Goal: Navigation & Orientation: Find specific page/section

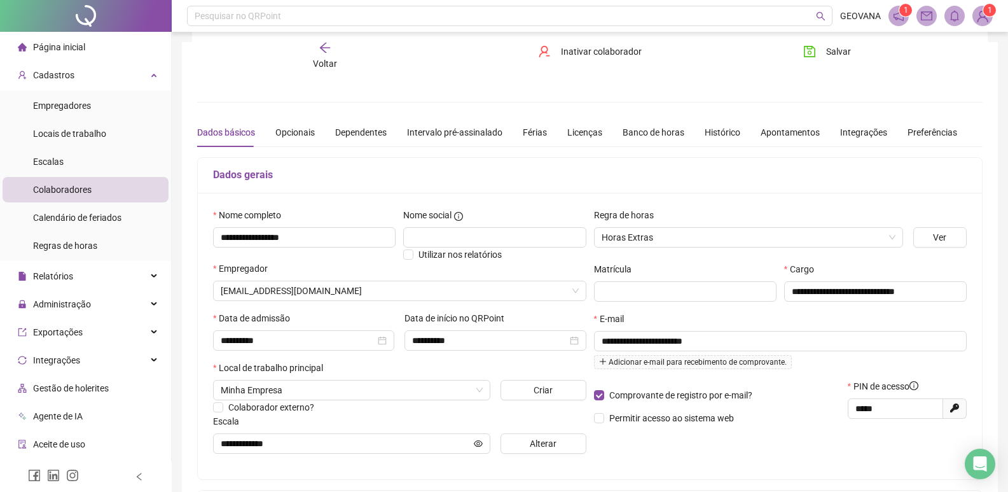
click at [319, 66] on span "Voltar" at bounding box center [325, 64] width 24 height 10
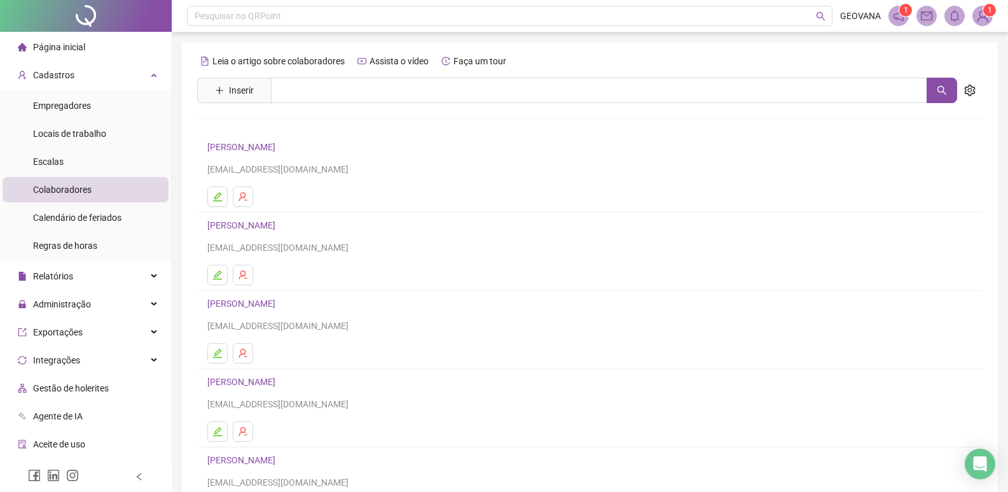
click at [38, 44] on span "Página inicial" at bounding box center [59, 47] width 52 height 10
